Goal: Information Seeking & Learning: Find specific fact

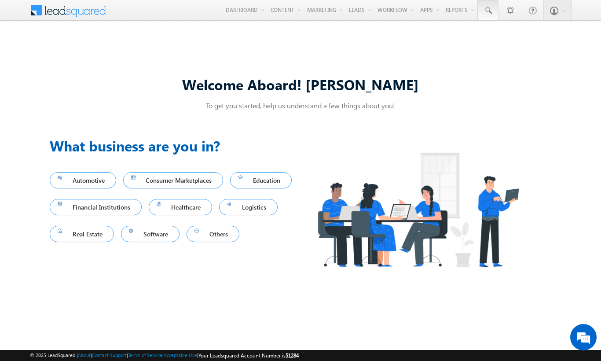
click at [487, 11] on span at bounding box center [487, 10] width 9 height 9
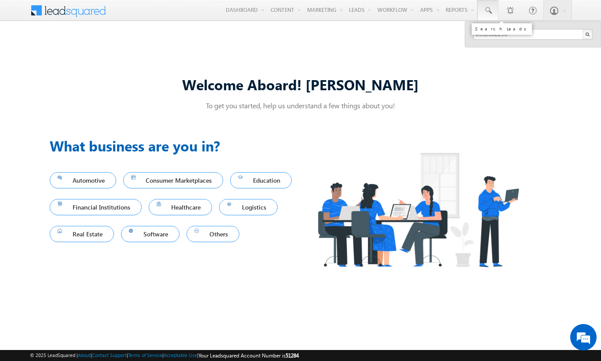
type input "8952582293"
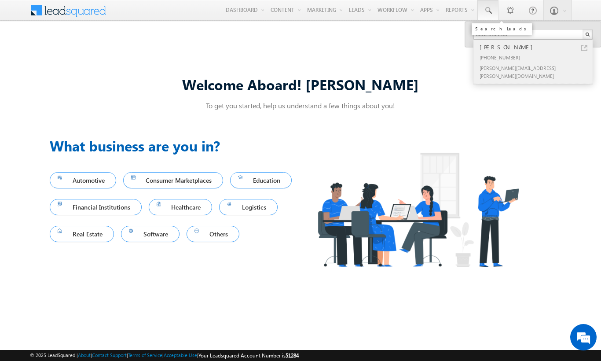
click at [537, 47] on div "[PERSON_NAME]" at bounding box center [537, 47] width 118 height 10
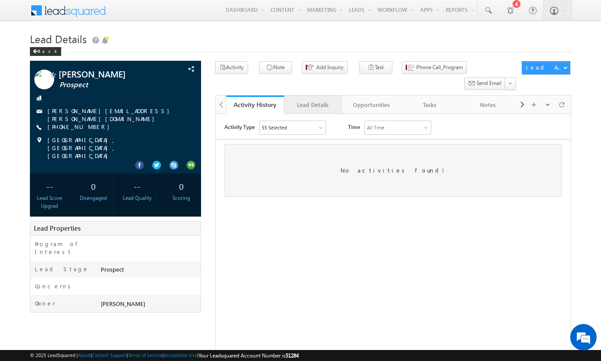
click at [313, 99] on div "Lead Details" at bounding box center [312, 104] width 43 height 11
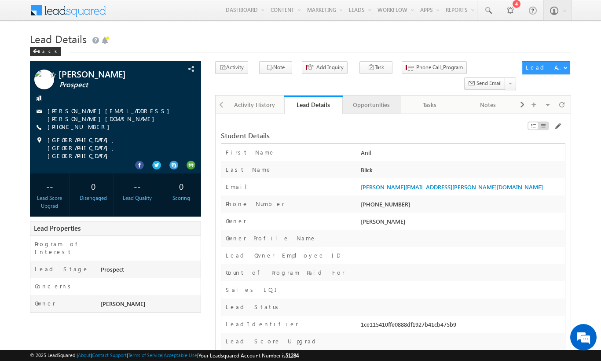
click at [371, 99] on div "Opportunities" at bounding box center [371, 104] width 43 height 11
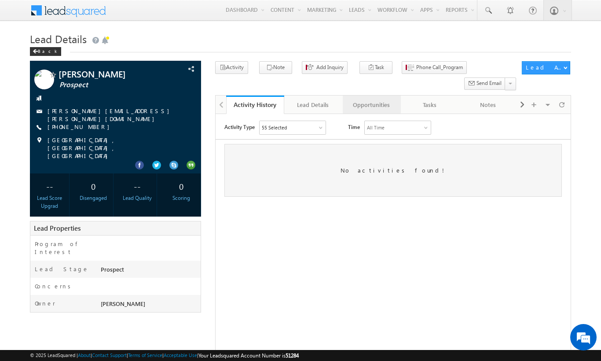
click at [381, 99] on div "Opportunities" at bounding box center [371, 104] width 43 height 11
